Goal: Task Accomplishment & Management: Manage account settings

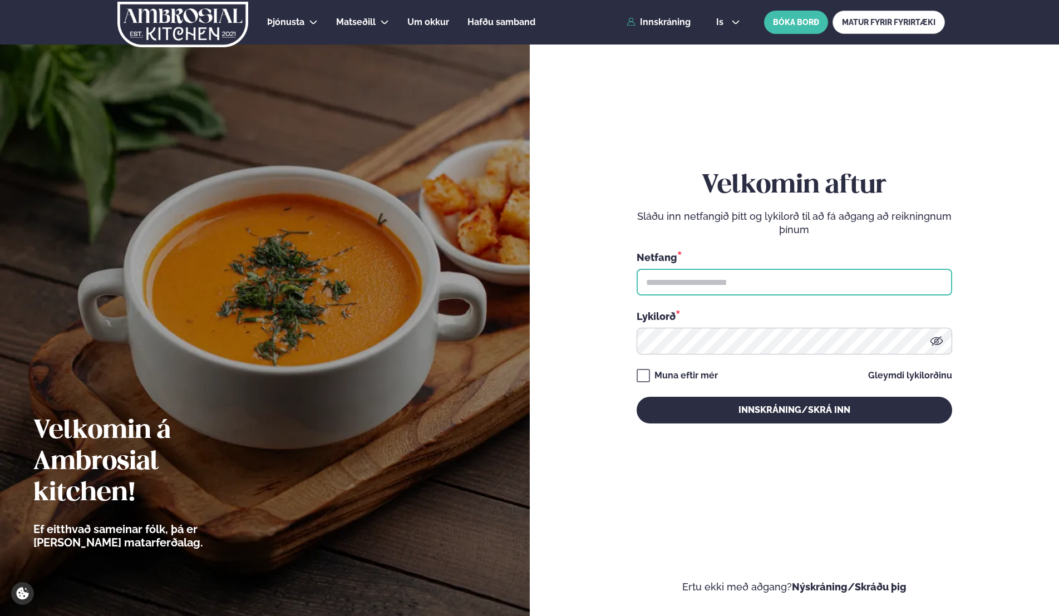
type input "**********"
click at [767, 379] on div "Muna eftir [PERSON_NAME] lykilorðinu" at bounding box center [794, 375] width 315 height 13
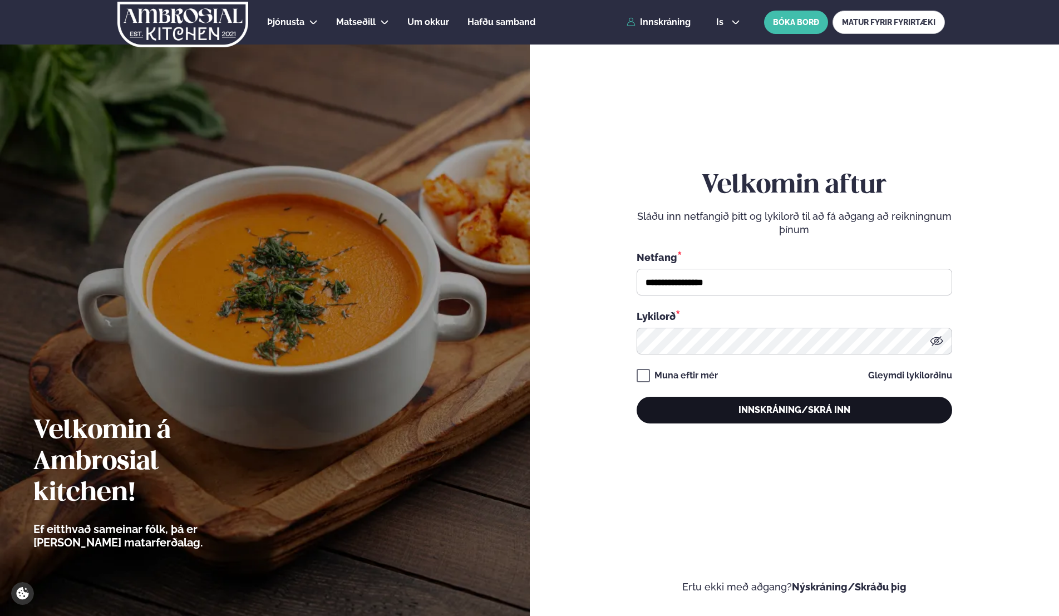
click at [775, 407] on button "Innskráning/Skrá inn" at bounding box center [794, 410] width 315 height 27
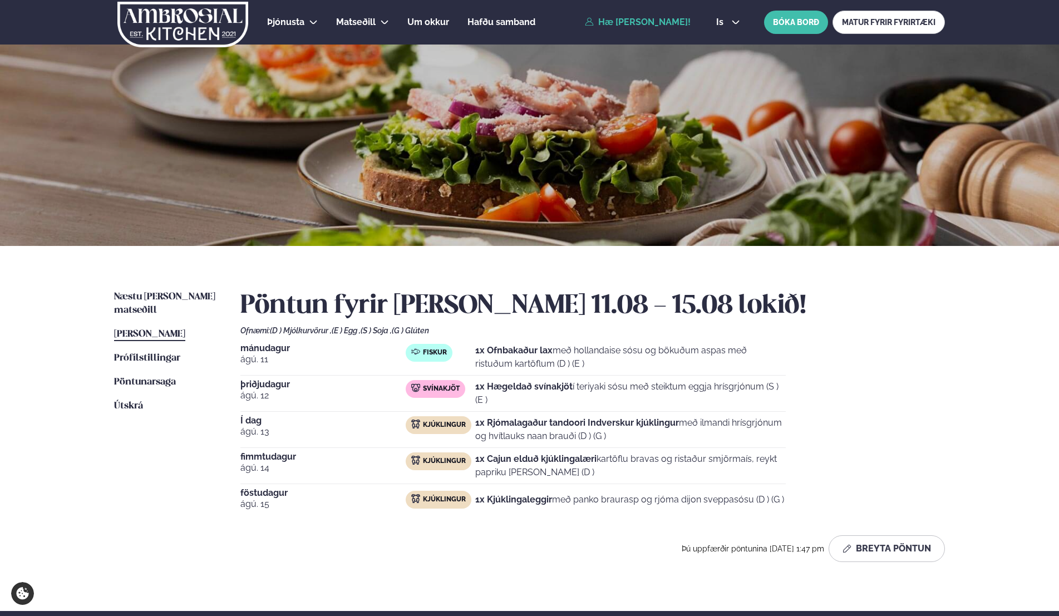
click at [243, 494] on span "föstudagur" at bounding box center [322, 493] width 165 height 9
click at [894, 554] on button "Breyta Pöntun" at bounding box center [887, 548] width 116 height 27
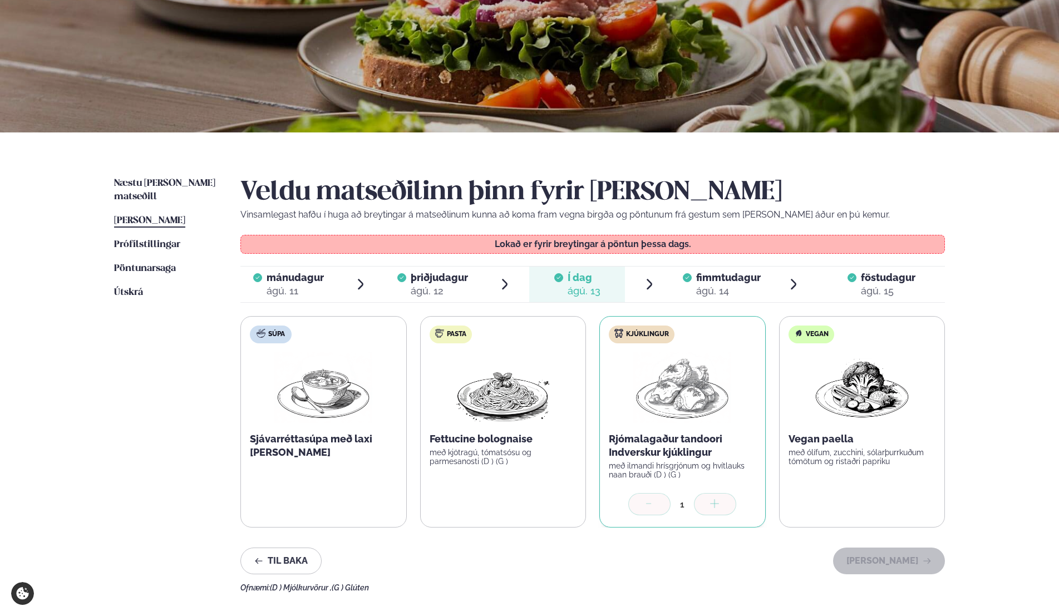
scroll to position [223, 0]
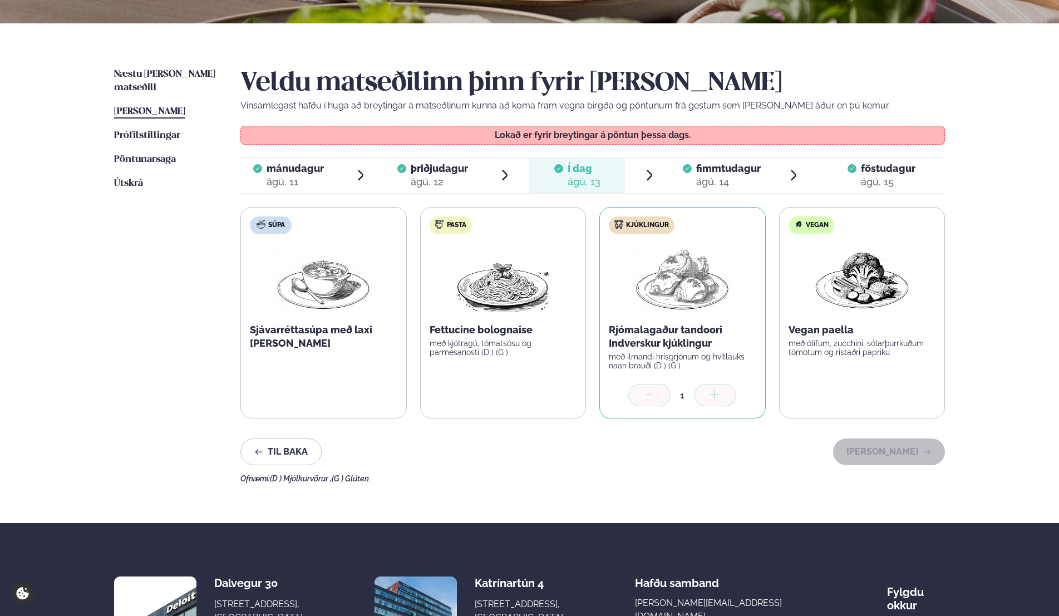
click at [712, 176] on div "ágú. 14" at bounding box center [728, 181] width 65 height 13
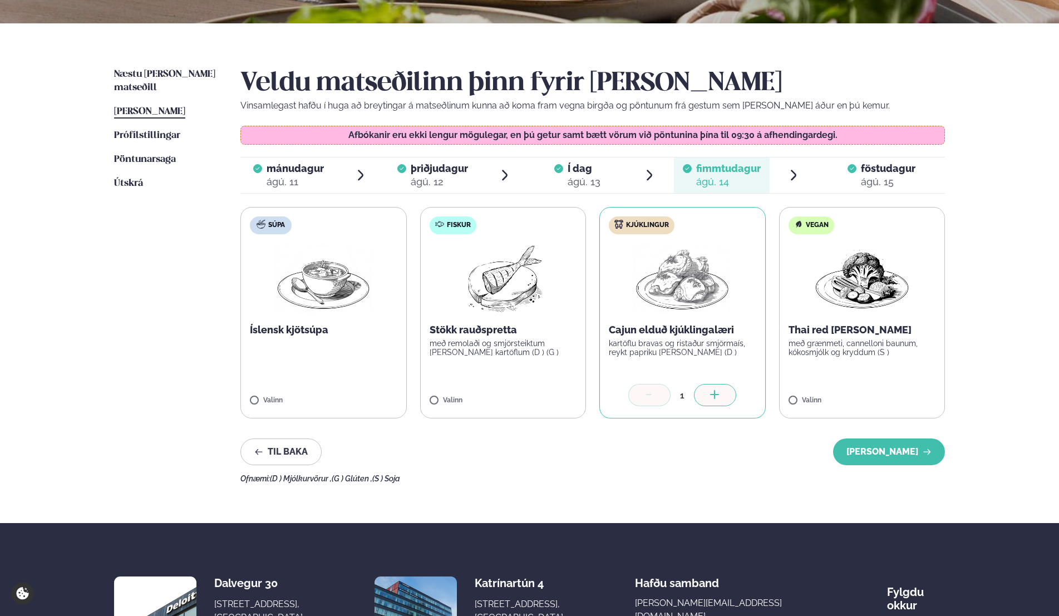
click at [594, 185] on div "ágú. 13" at bounding box center [584, 181] width 33 height 13
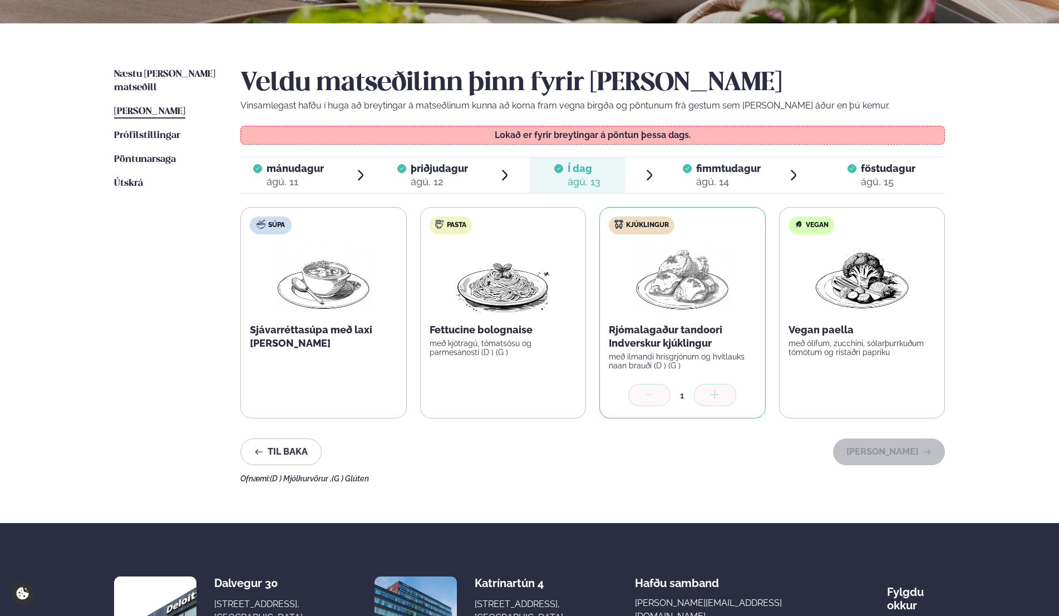
click at [722, 166] on span "fimmtudagur" at bounding box center [728, 168] width 65 height 12
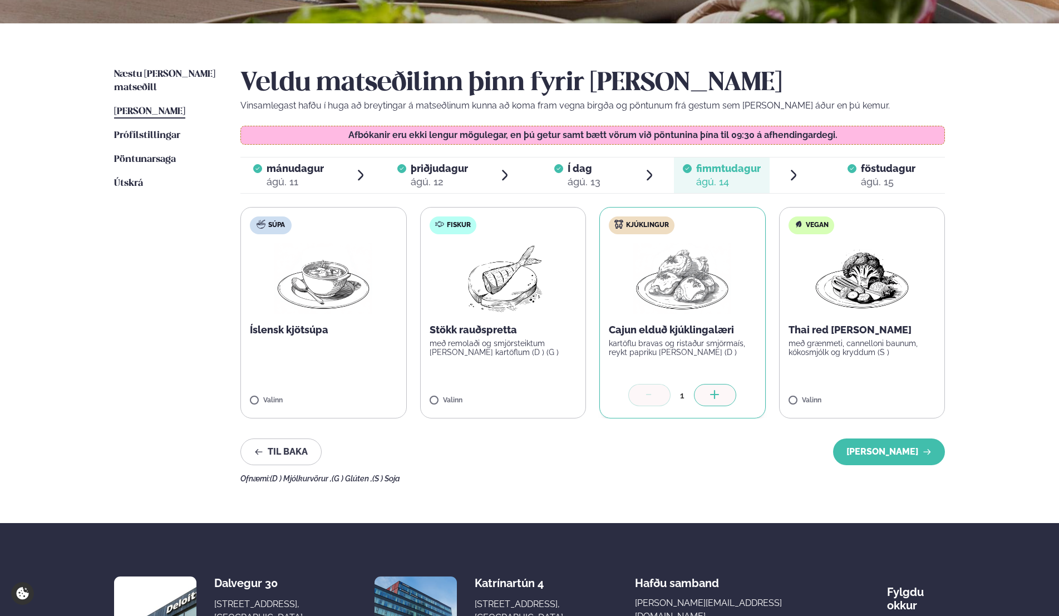
click at [886, 170] on span "föstudagur" at bounding box center [888, 168] width 55 height 12
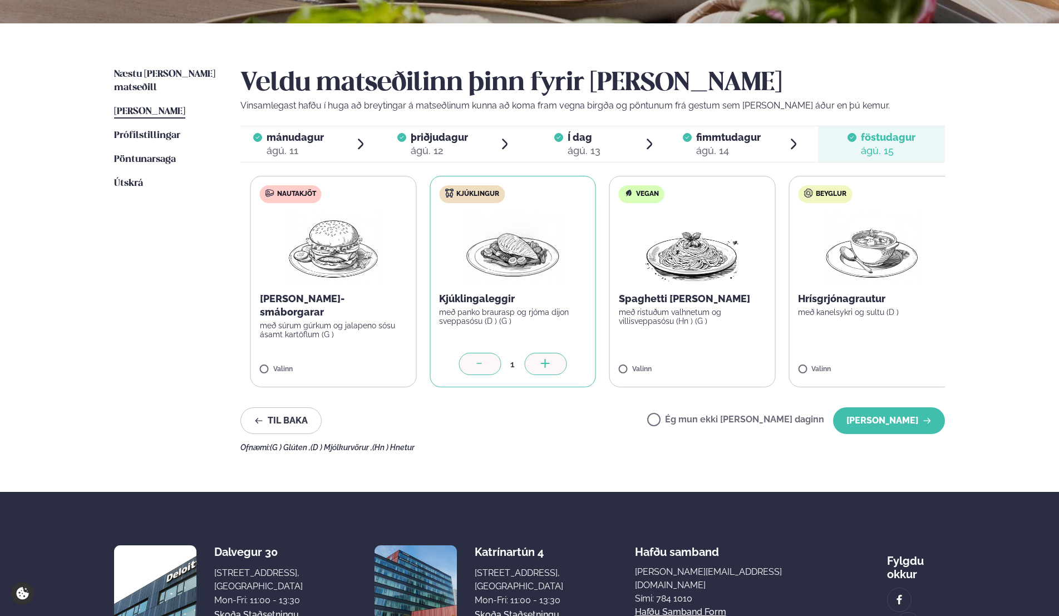
click at [468, 316] on p "með panko braurasp og rjóma dijon sveppasósu (D ) (G )" at bounding box center [512, 317] width 147 height 18
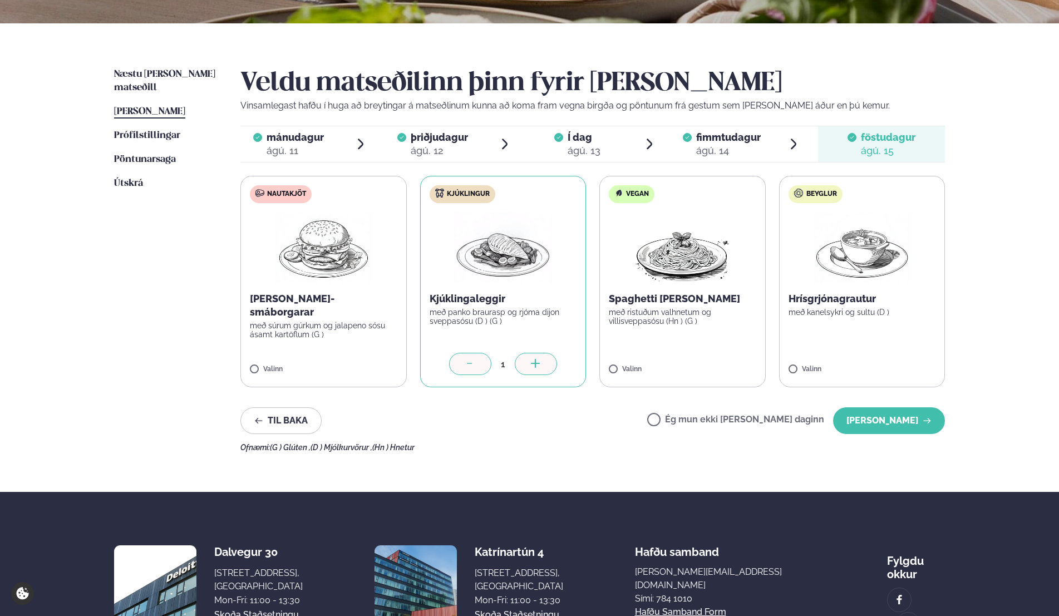
click at [300, 285] on label "Nautakjöt [PERSON_NAME]-smáborgarar með súrum gúrkum og jalapeno sósu ásamt kar…" at bounding box center [323, 281] width 166 height 211
click at [474, 364] on icon at bounding box center [470, 364] width 11 height 11
click at [903, 424] on button "[PERSON_NAME]" at bounding box center [889, 420] width 112 height 27
